Goal: Communication & Community: Answer question/provide support

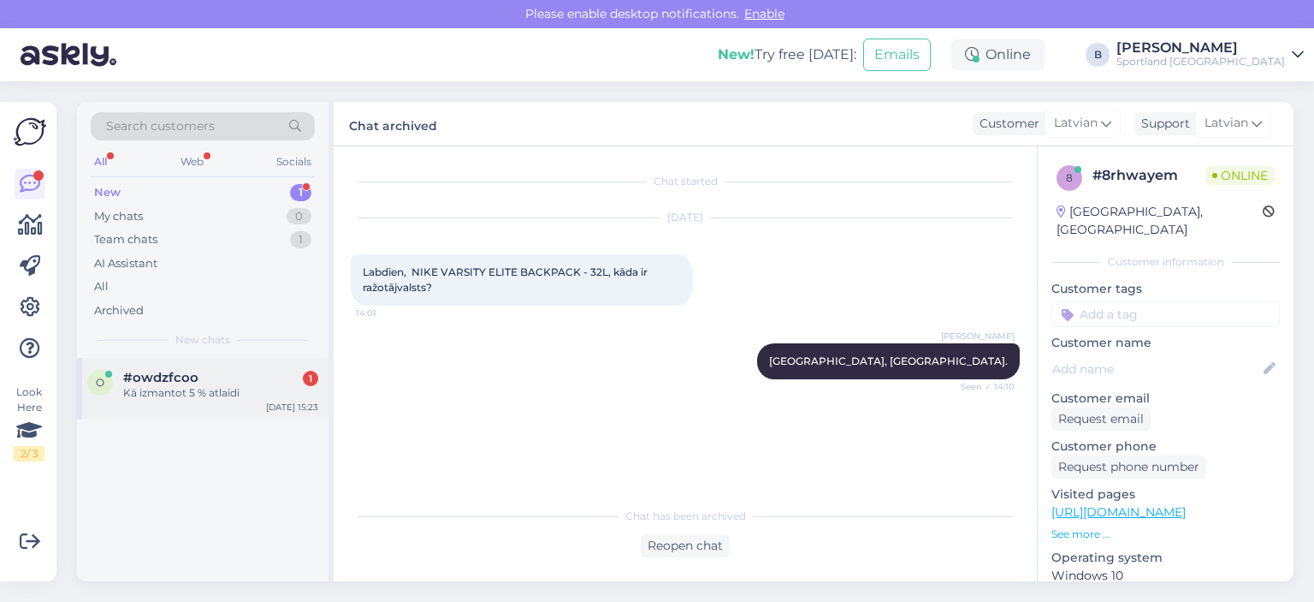
click at [212, 379] on div "#owdzfcoo 1" at bounding box center [220, 377] width 195 height 15
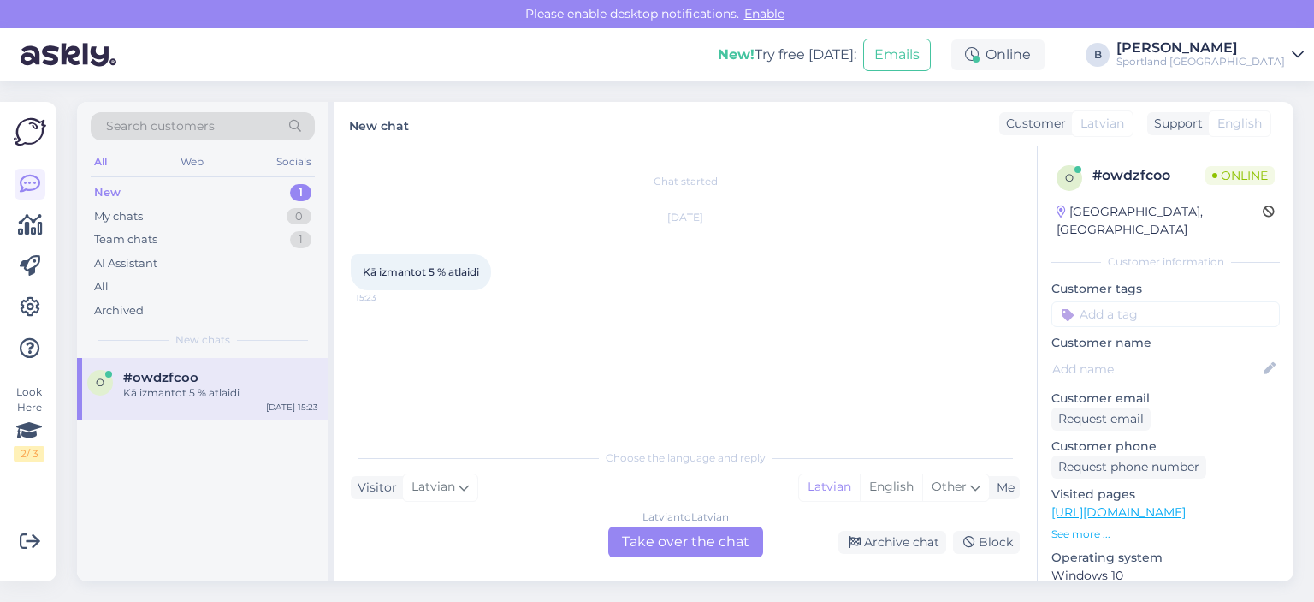
click at [716, 535] on div "Latvian to Latvian Take over the chat" at bounding box center [685, 541] width 155 height 31
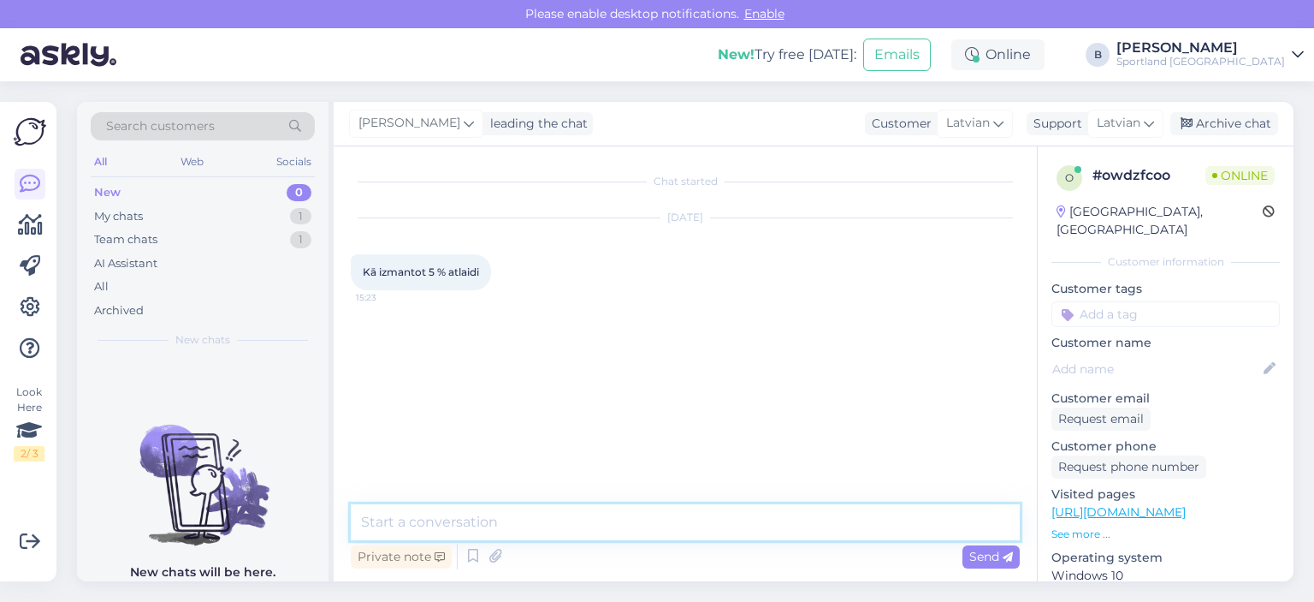
click at [716, 535] on textarea at bounding box center [685, 522] width 669 height 36
type textarea "Sveiki, 5% atlaide ir automa"
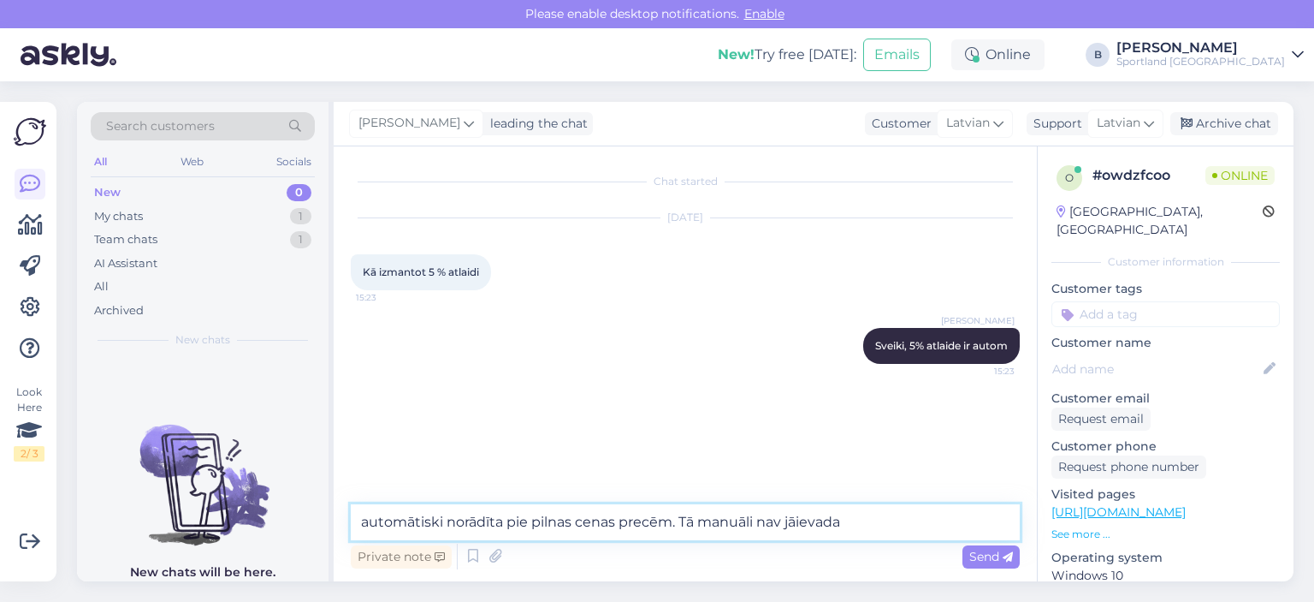
type textarea "automātiski norādīta pie pilnas cenas precēm. Tā manuāli nav jāievada."
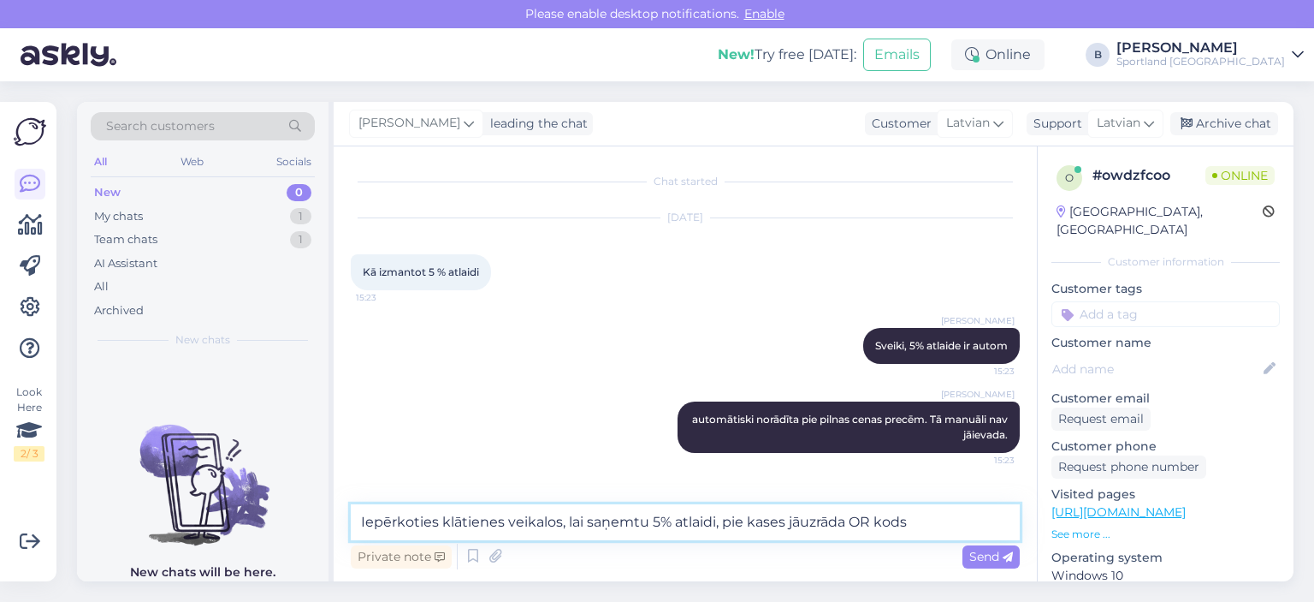
type textarea "Iepērkoties klātienes veikalos, lai saņemtu 5% atlaidi, pie kases jāuzrāda OR k…"
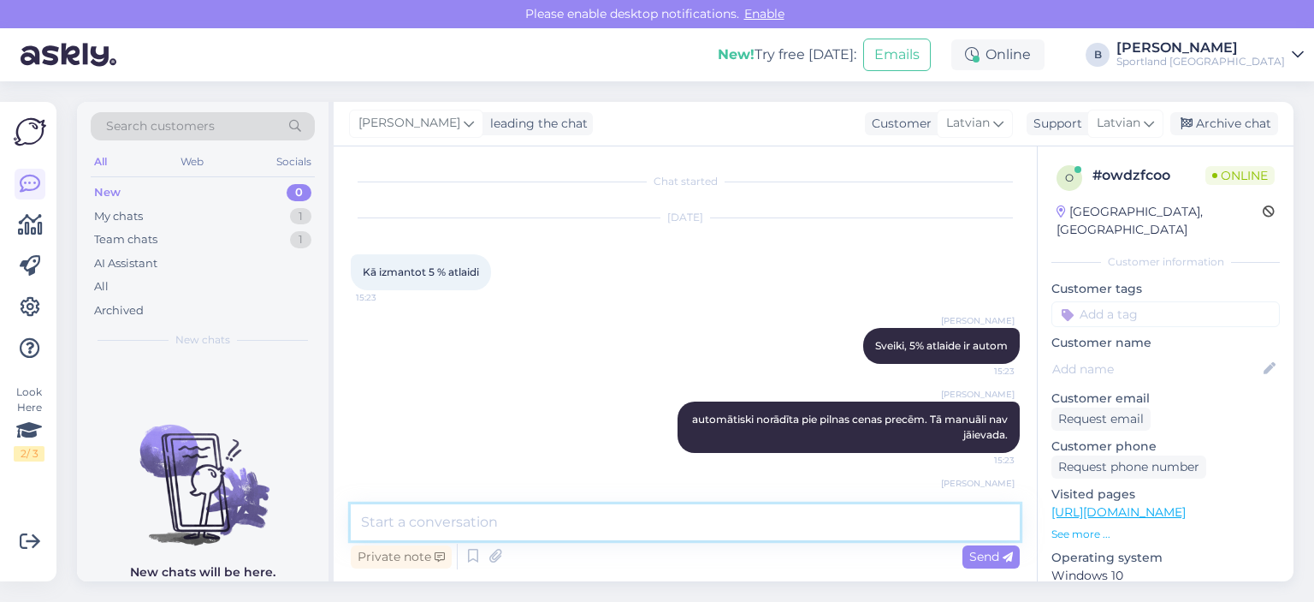
scroll to position [72, 0]
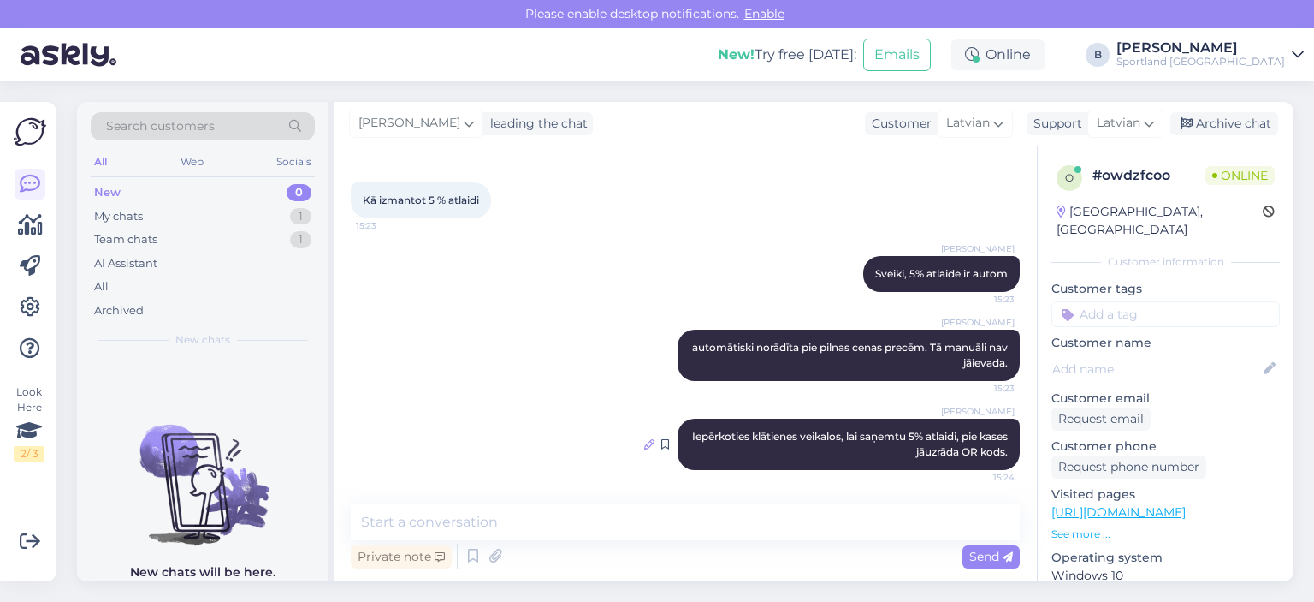
click at [644, 444] on icon at bounding box center [649, 444] width 10 height 10
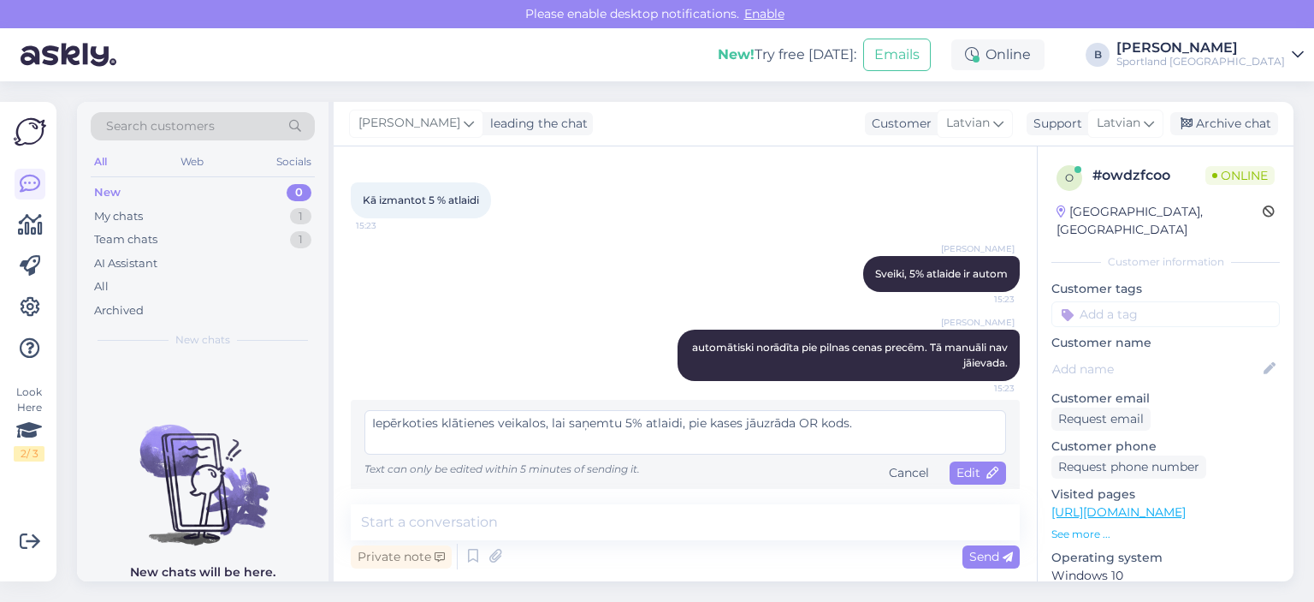
click at [810, 419] on textarea "Iepērkoties klātienes veikalos, lai saņemtu 5% atlaidi, pie kases jāuzrāda OR k…" at bounding box center [686, 432] width 642 height 44
type textarea "Iepērkoties klātienes veikalos, lai saņemtu 5% atlaidi, pie kases jāuzrāda QR k…"
click at [957, 468] on span "Edit" at bounding box center [978, 472] width 43 height 15
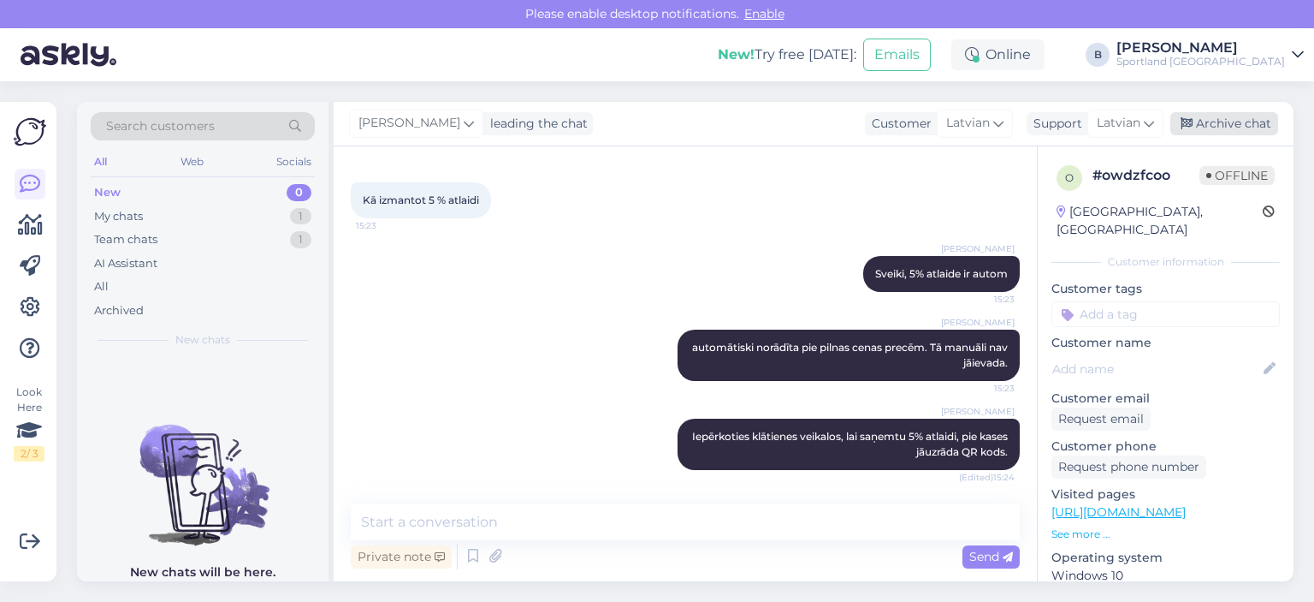
click at [1231, 124] on div "Archive chat" at bounding box center [1225, 123] width 108 height 23
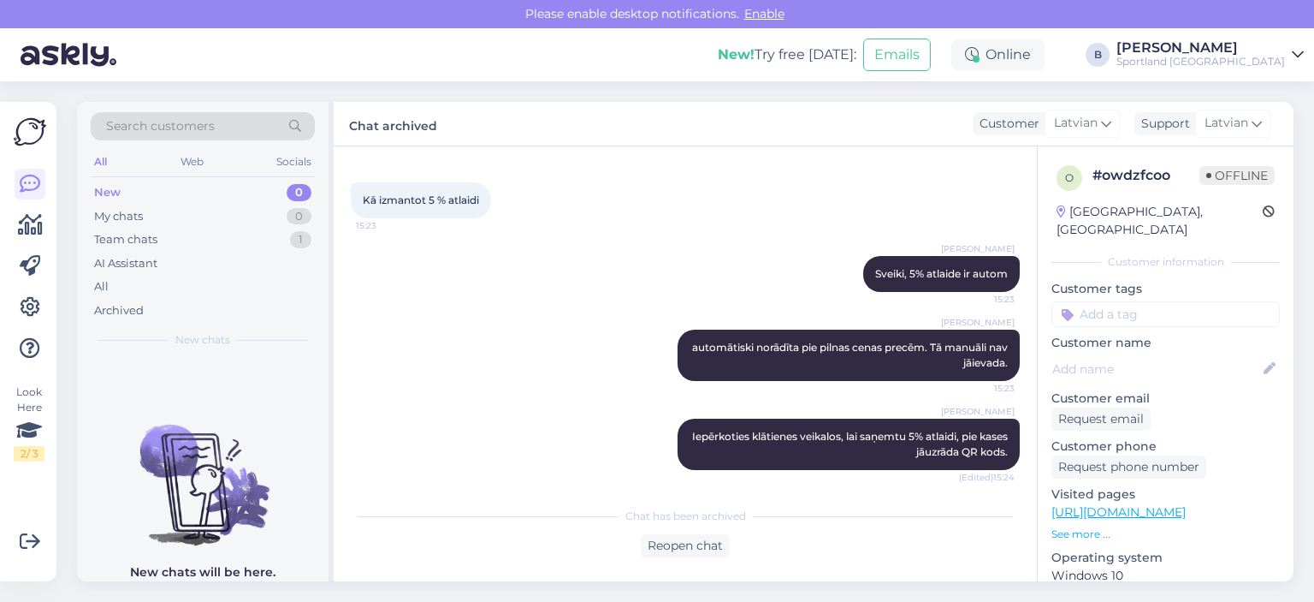
click at [856, 175] on div "[DATE] Kā izmantot 5 % atlaidi 15:23" at bounding box center [685, 183] width 669 height 110
drag, startPoint x: 856, startPoint y: 175, endPoint x: 904, endPoint y: 98, distance: 90.7
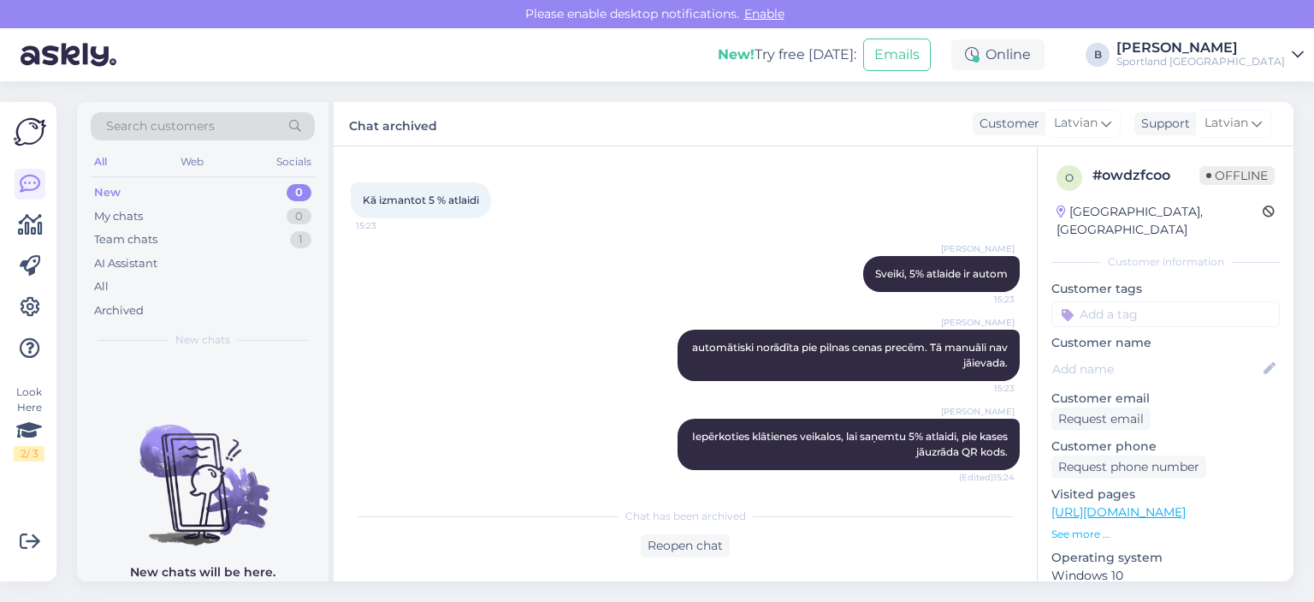
click at [904, 98] on div "Search customers All Web Socials New 0 My chats 0 Team chats 1 AI Assistant All…" at bounding box center [691, 341] width 1248 height 520
click at [891, 153] on div "Chat started [DATE] Kā izmantot 5 % atlaidi 15:23 [PERSON_NAME], 5% atlaide ir …" at bounding box center [685, 363] width 703 height 435
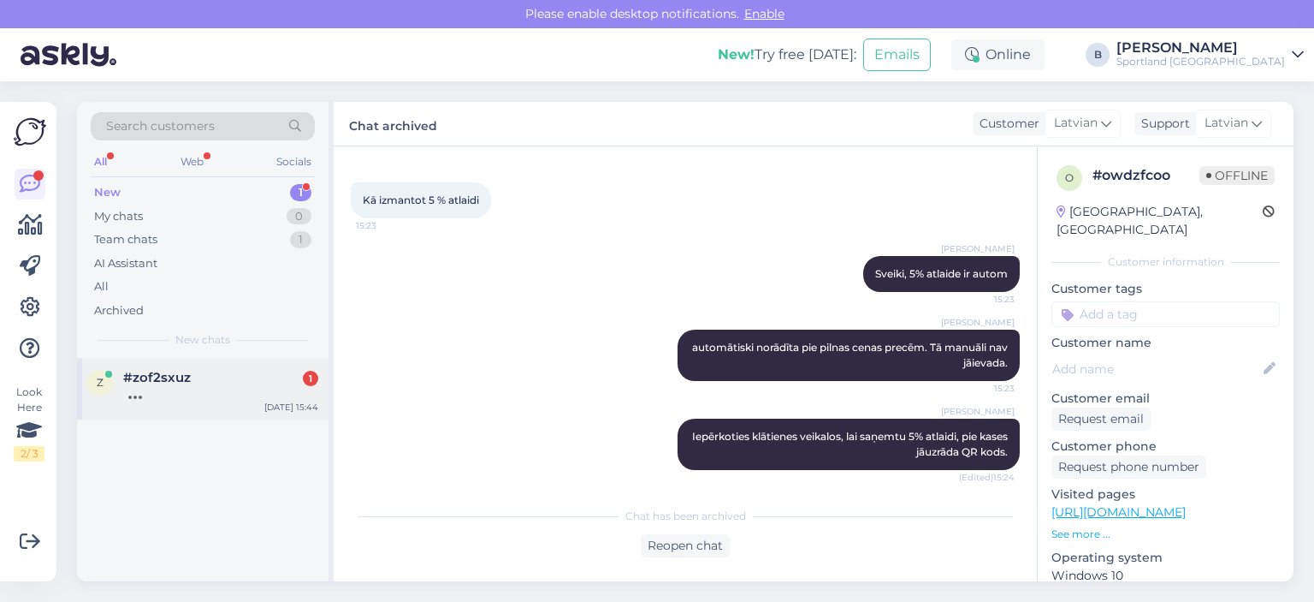
click at [226, 385] on div at bounding box center [220, 392] width 195 height 15
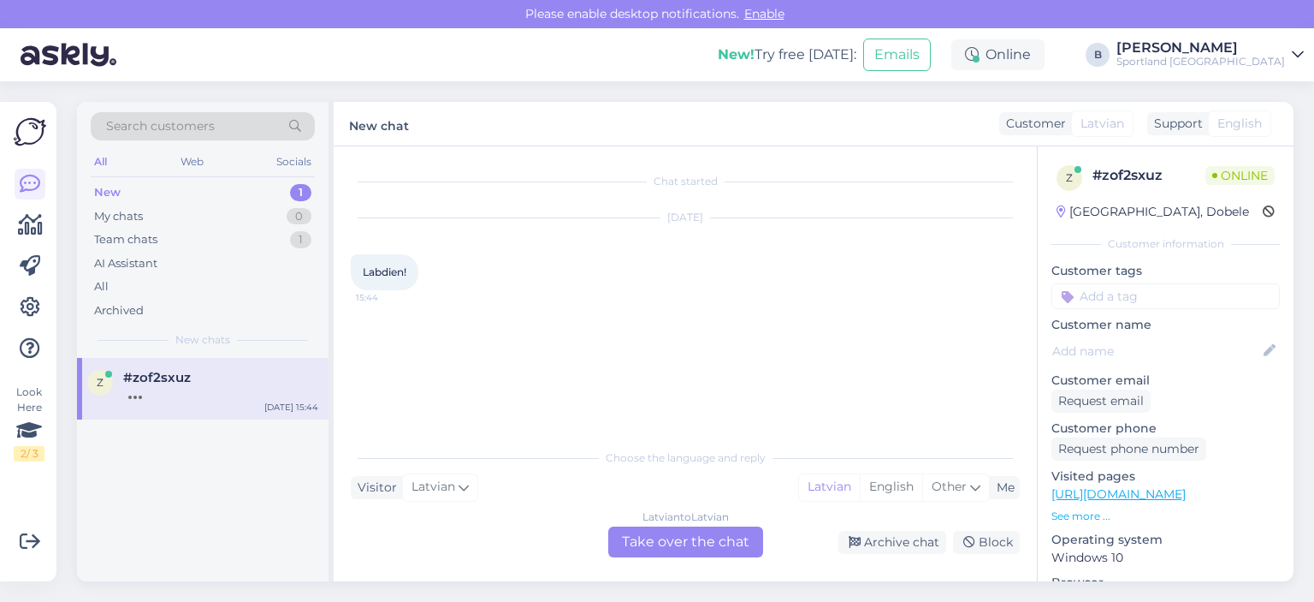
click at [697, 543] on div "Latvian to Latvian Take over the chat" at bounding box center [685, 541] width 155 height 31
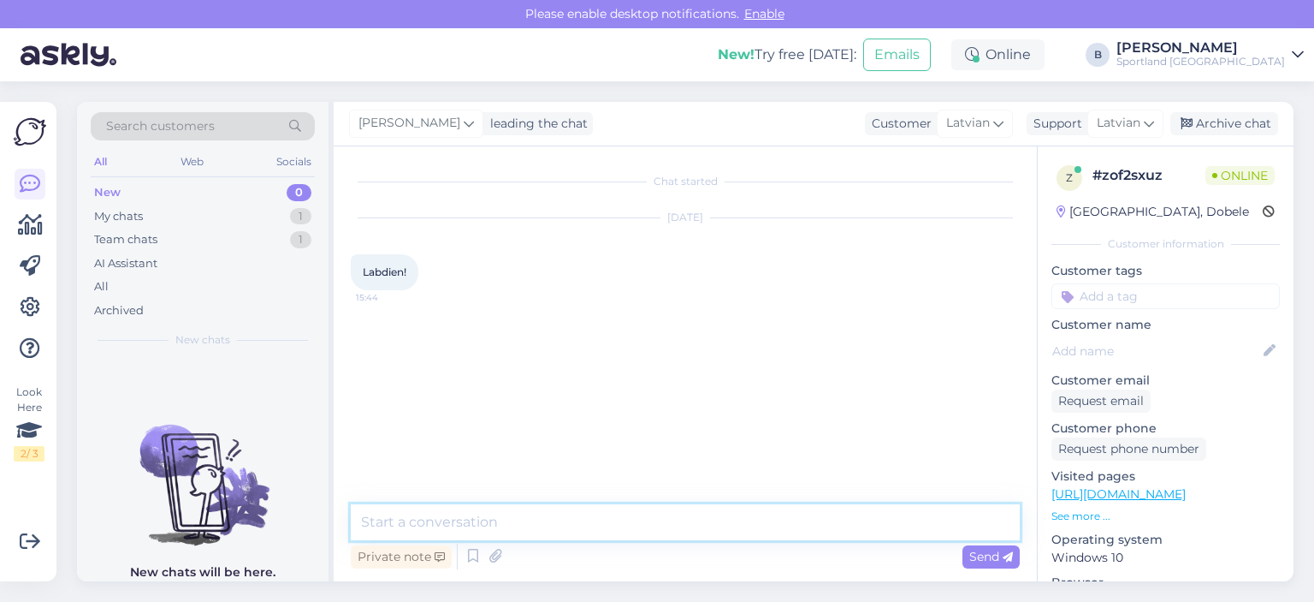
click at [675, 513] on textarea at bounding box center [685, 522] width 669 height 36
type textarea "Labdien, kā varam Jums palīdzēt?"
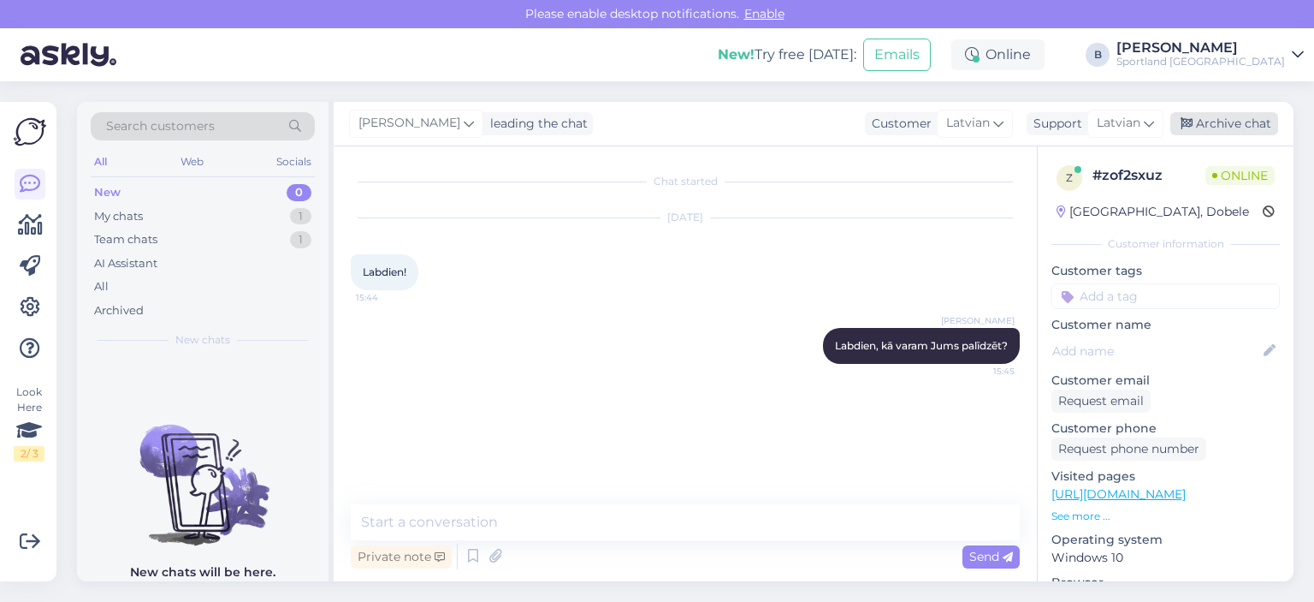
click at [1222, 116] on div "Archive chat" at bounding box center [1225, 123] width 108 height 23
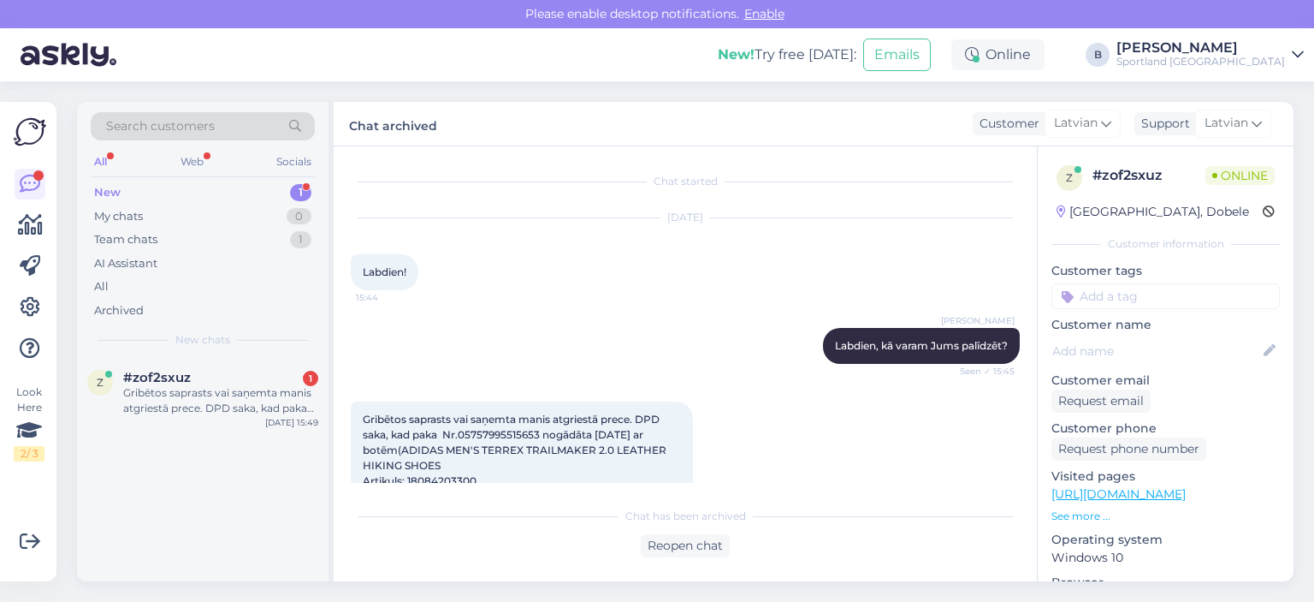
scroll to position [96, 0]
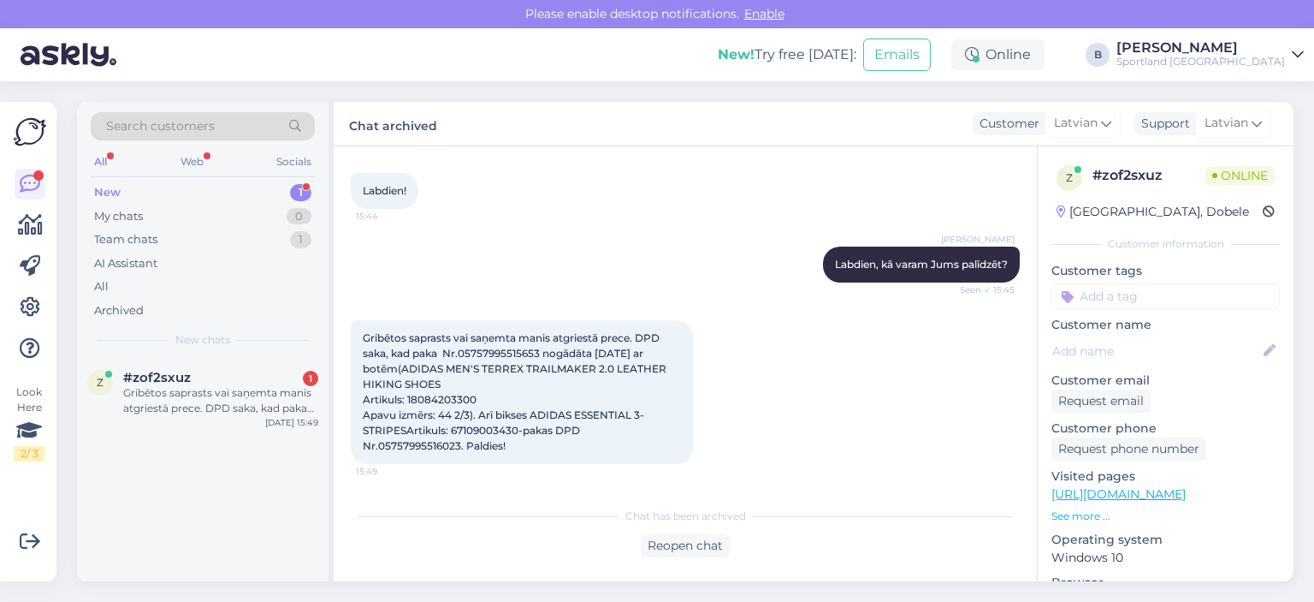
click at [442, 383] on span "Gribētos saprasts vai saņemta manis atgriestā prece. DPD saka, kad paka Nr.0575…" at bounding box center [516, 391] width 306 height 121
copy span "18084203300"
click at [695, 545] on div "Reopen chat" at bounding box center [685, 545] width 89 height 23
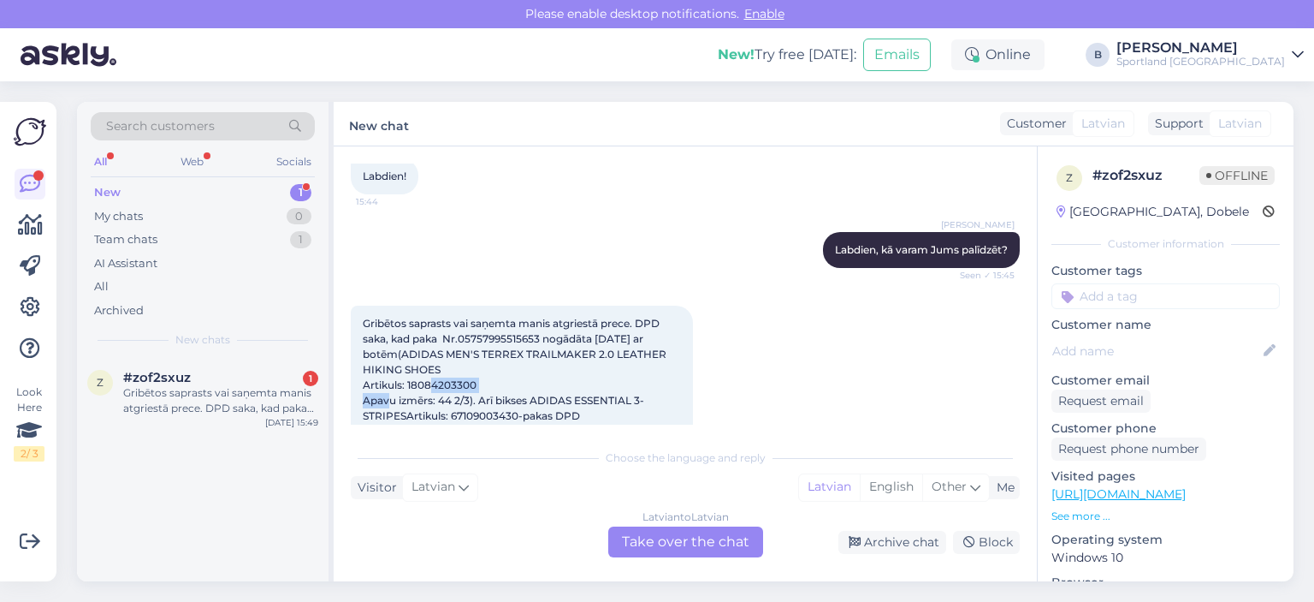
click at [731, 542] on div "Latvian to Latvian Take over the chat" at bounding box center [685, 541] width 155 height 31
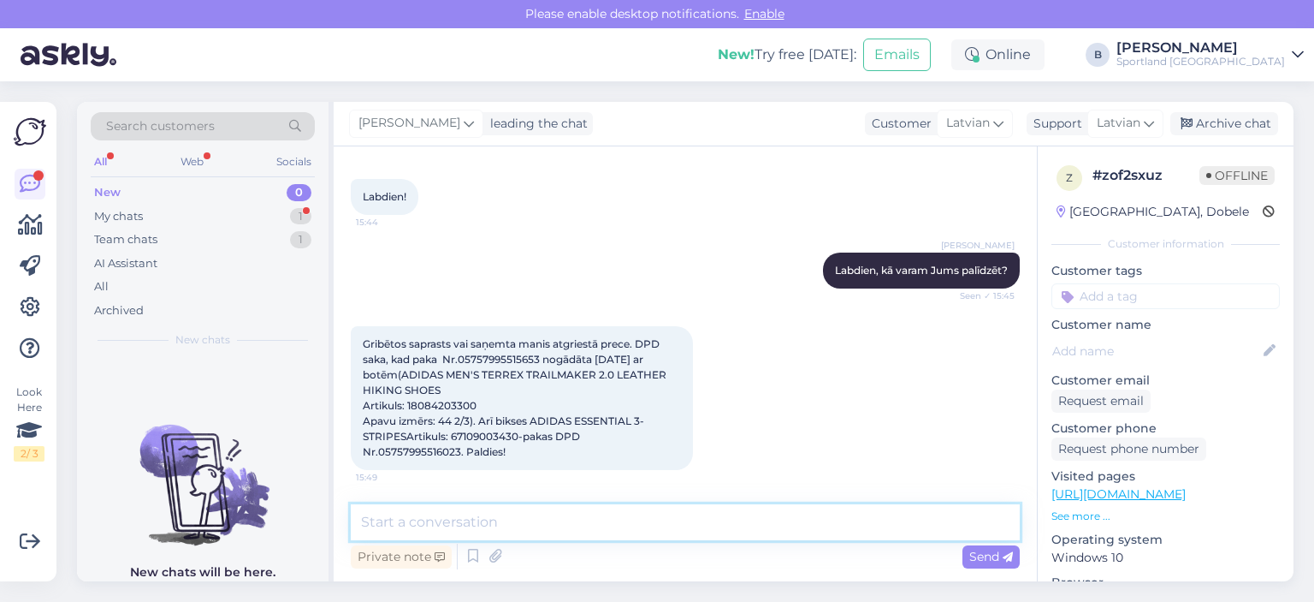
click at [705, 528] on textarea at bounding box center [685, 522] width 669 height 36
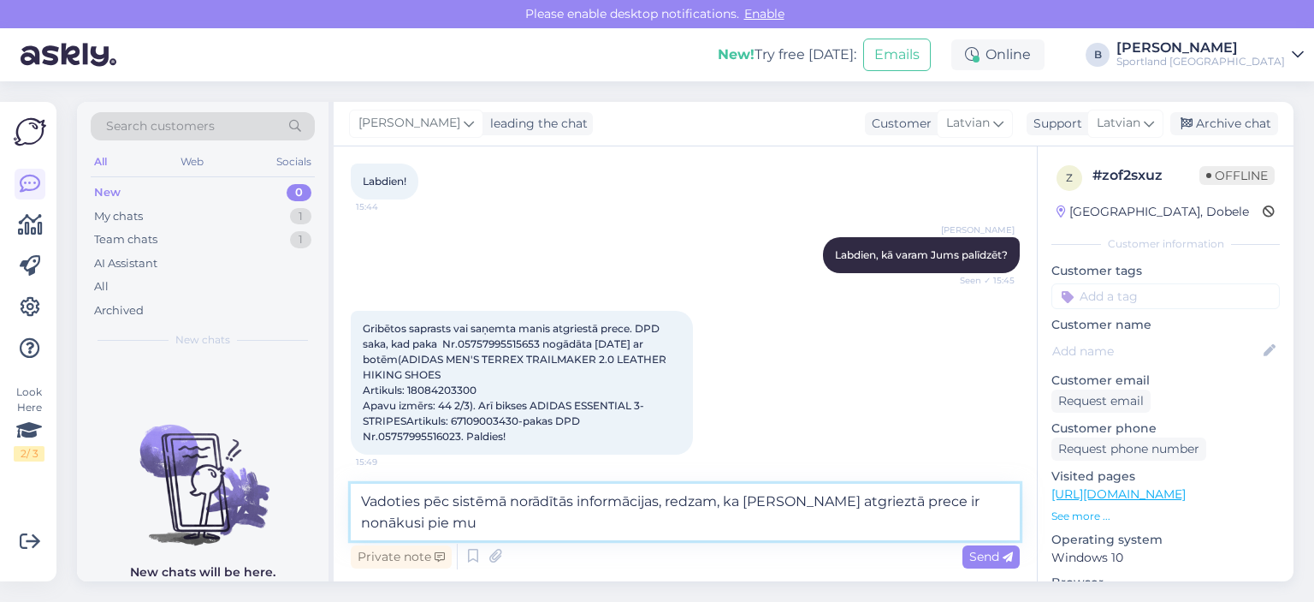
scroll to position [96, 0]
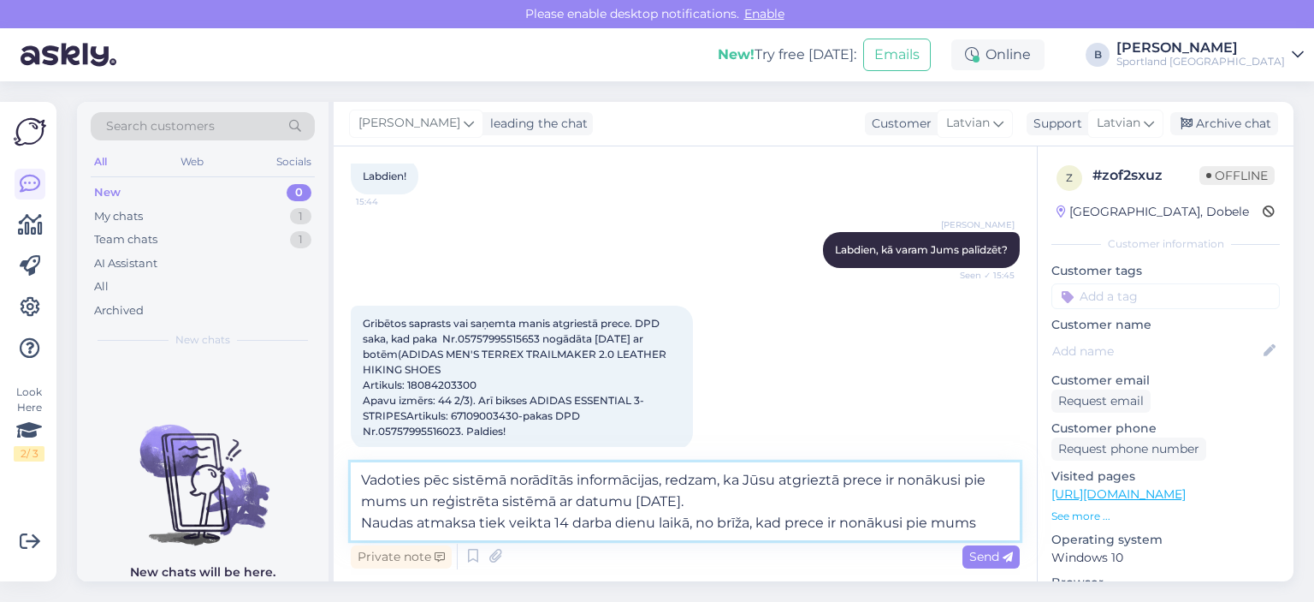
type textarea "Vadoties pēc sistēmā norādītās informācijas, redzam, ka Jūsu atgrieztā prece ir…"
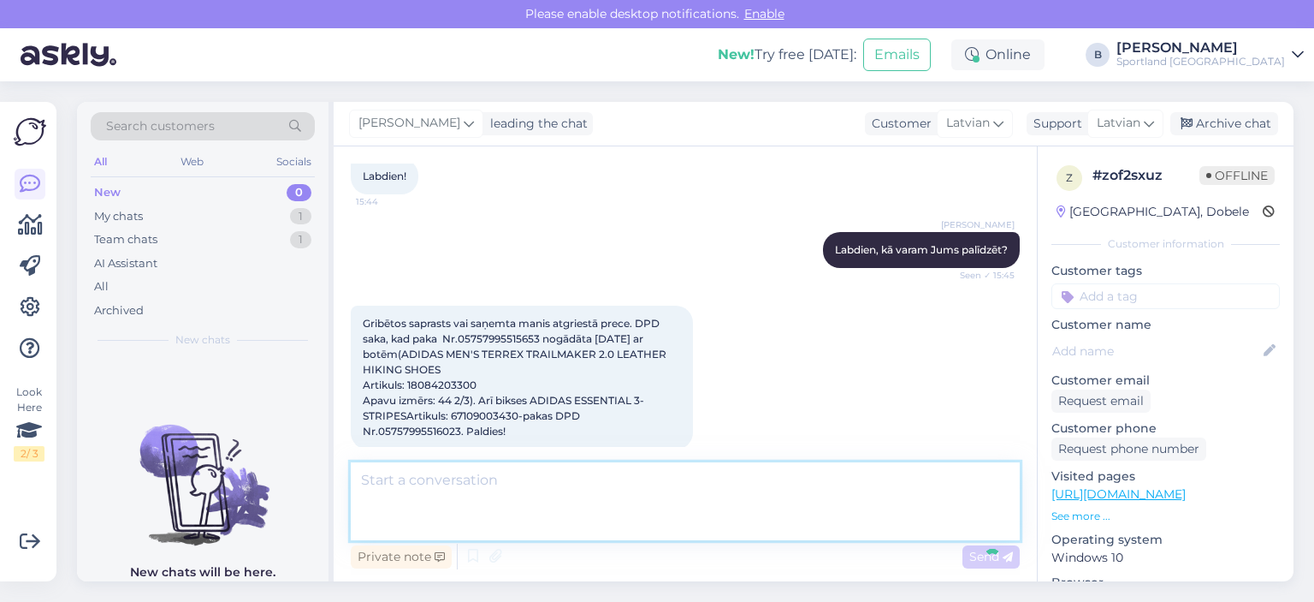
scroll to position [226, 0]
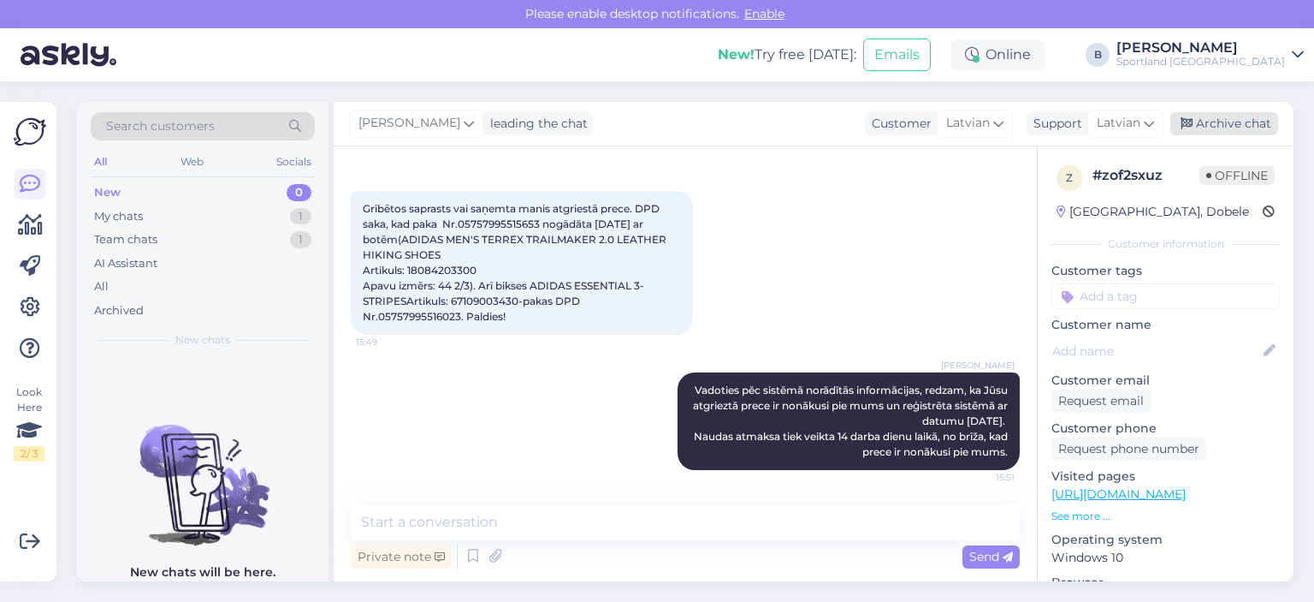
click at [1223, 129] on div "Archive chat" at bounding box center [1225, 123] width 108 height 23
